Goal: Obtain resource: Obtain resource

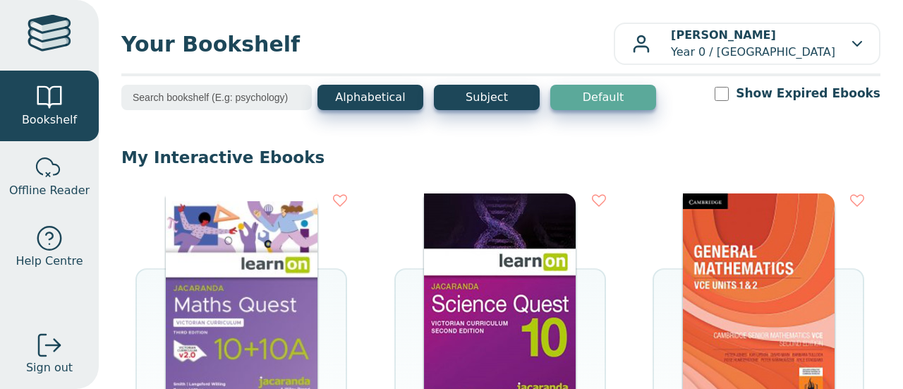
click at [242, 277] on img at bounding box center [242, 299] width 152 height 212
click at [532, 248] on img at bounding box center [500, 299] width 152 height 212
click at [461, 291] on img at bounding box center [500, 299] width 152 height 212
